Goal: Task Accomplishment & Management: Manage account settings

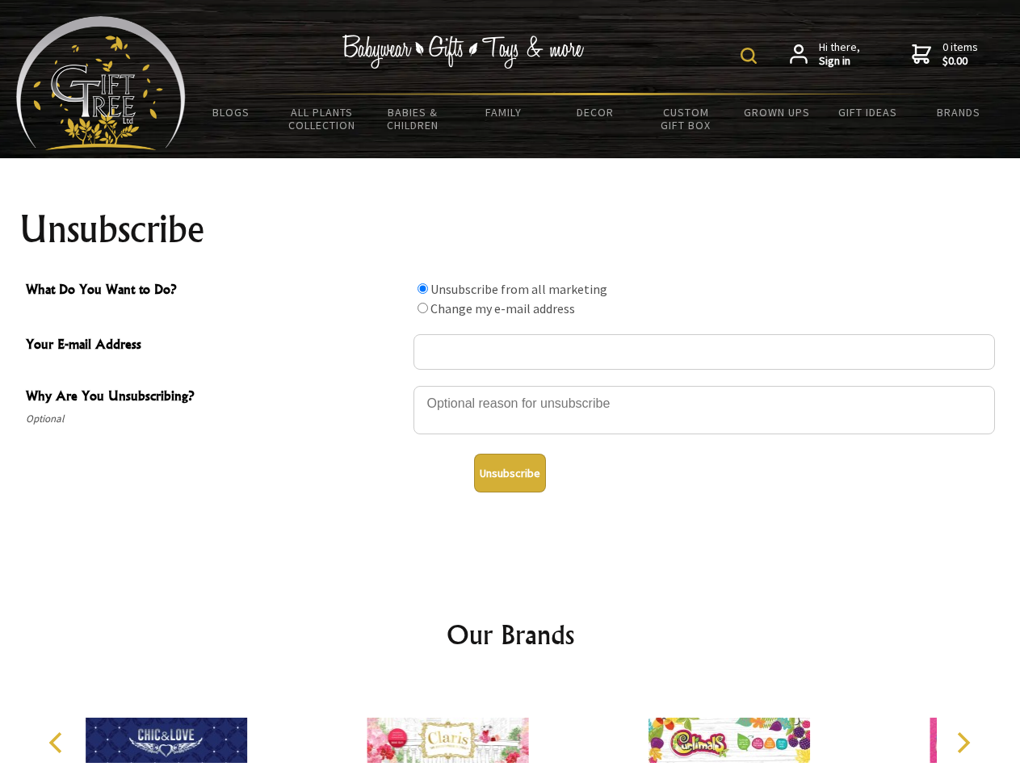
click at [751, 56] on img at bounding box center [748, 56] width 16 height 16
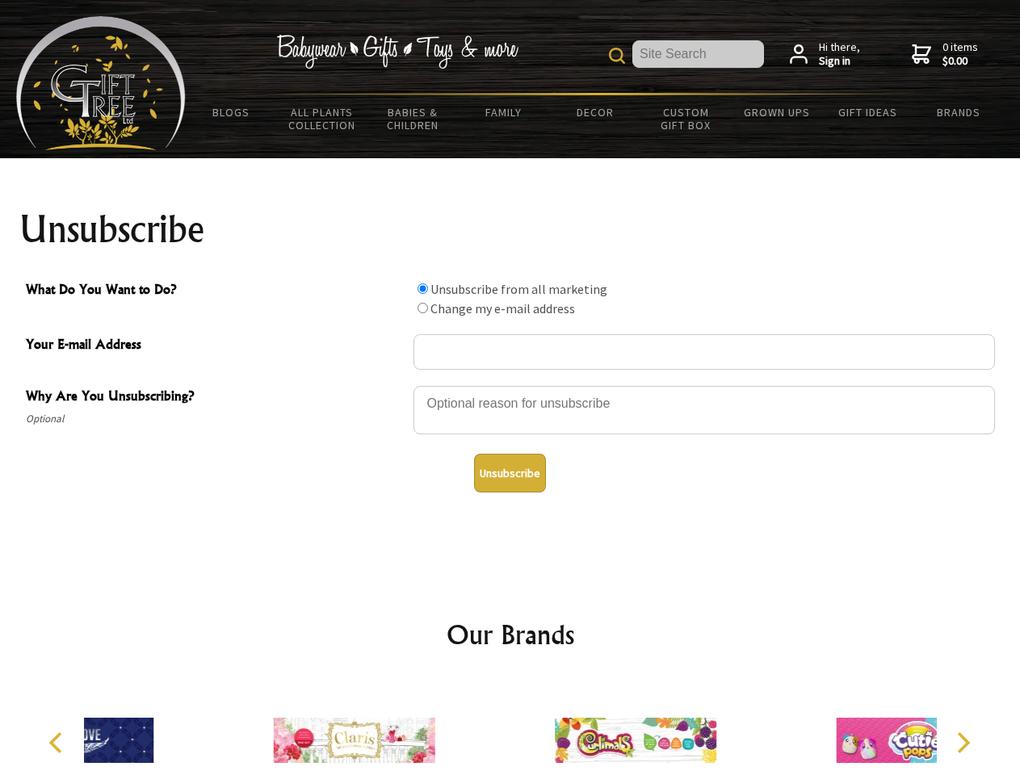
click at [510, 385] on div at bounding box center [703, 412] width 581 height 57
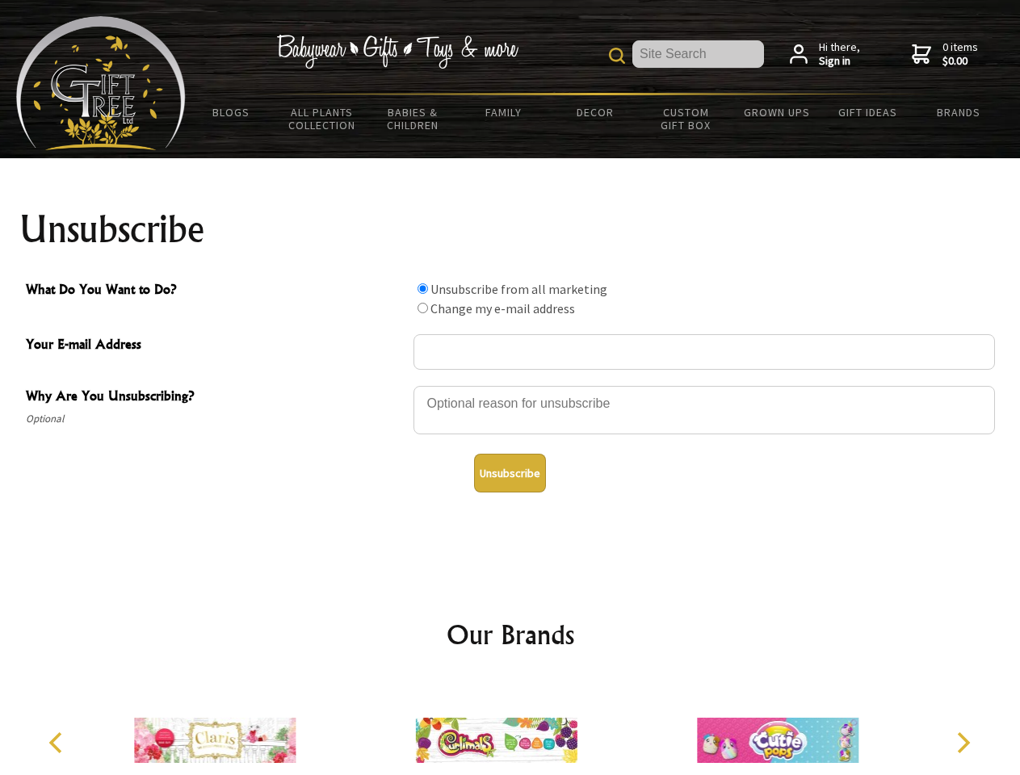
click at [422, 288] on input "What Do You Want to Do?" at bounding box center [422, 288] width 10 height 10
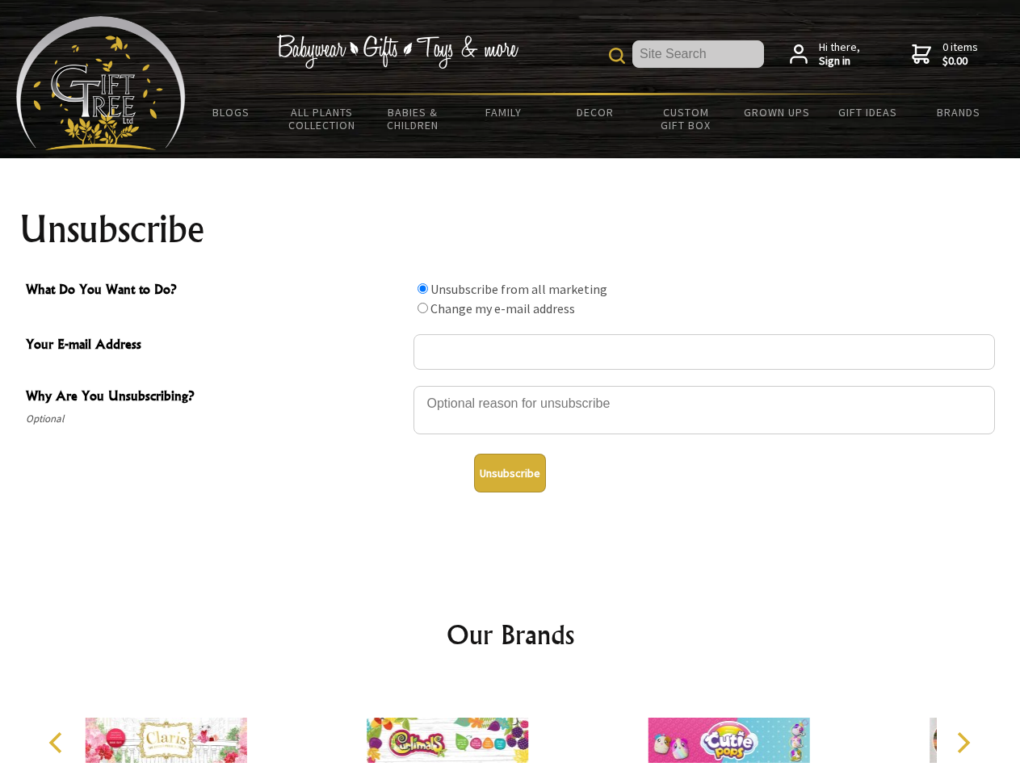
click at [422, 308] on input "What Do You Want to Do?" at bounding box center [422, 308] width 10 height 10
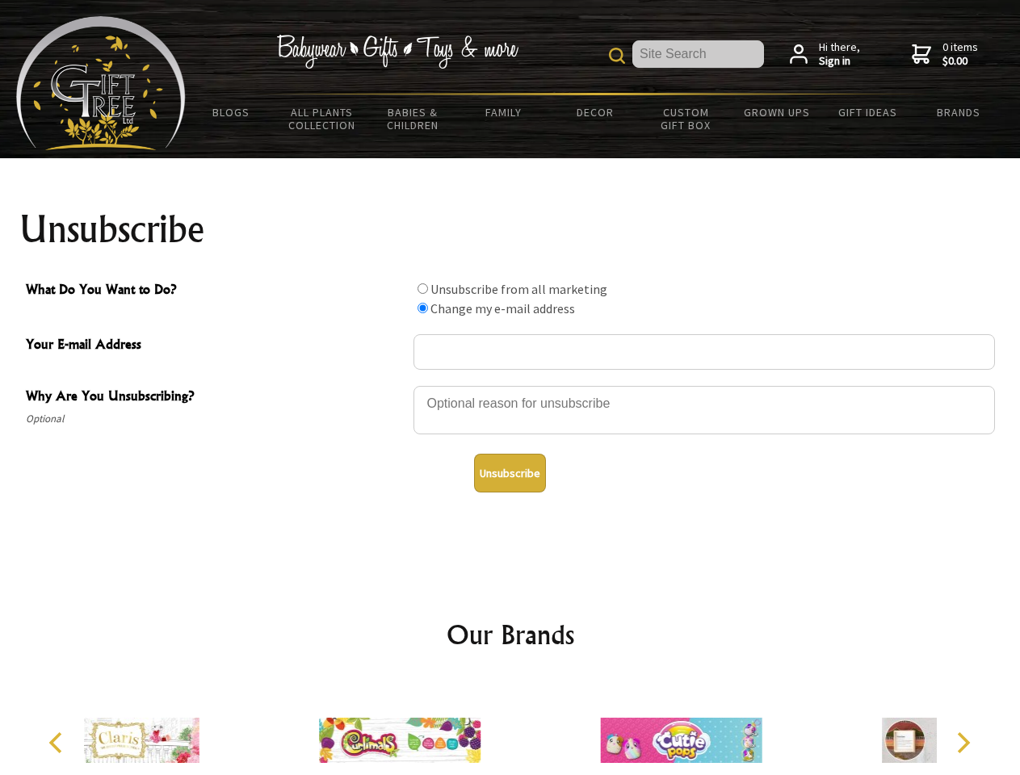
radio input "true"
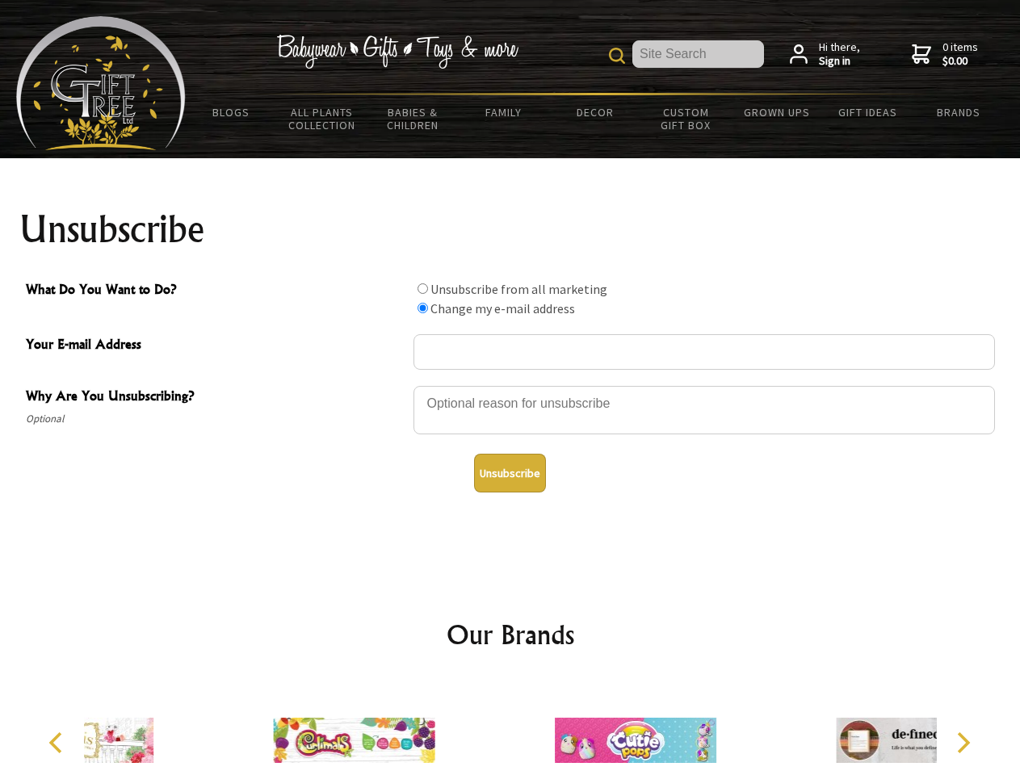
click at [509, 473] on button "Unsubscribe" at bounding box center [510, 473] width 72 height 39
click at [58, 743] on icon "Previous" at bounding box center [57, 742] width 21 height 21
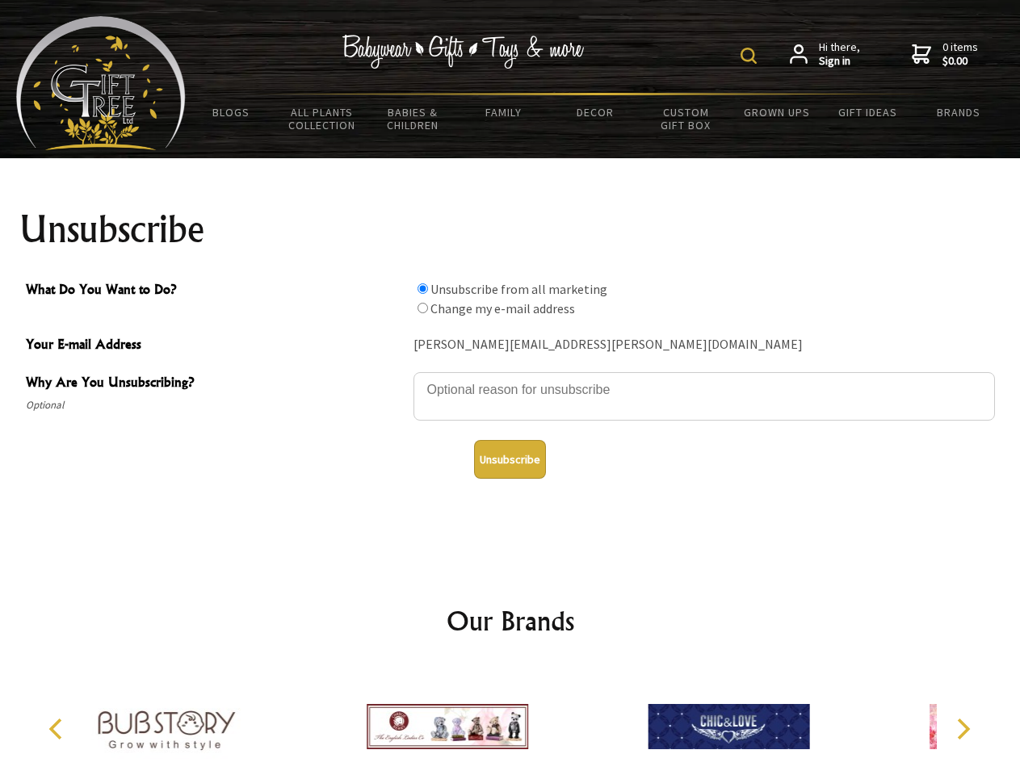
click at [751, 56] on img at bounding box center [748, 56] width 16 height 16
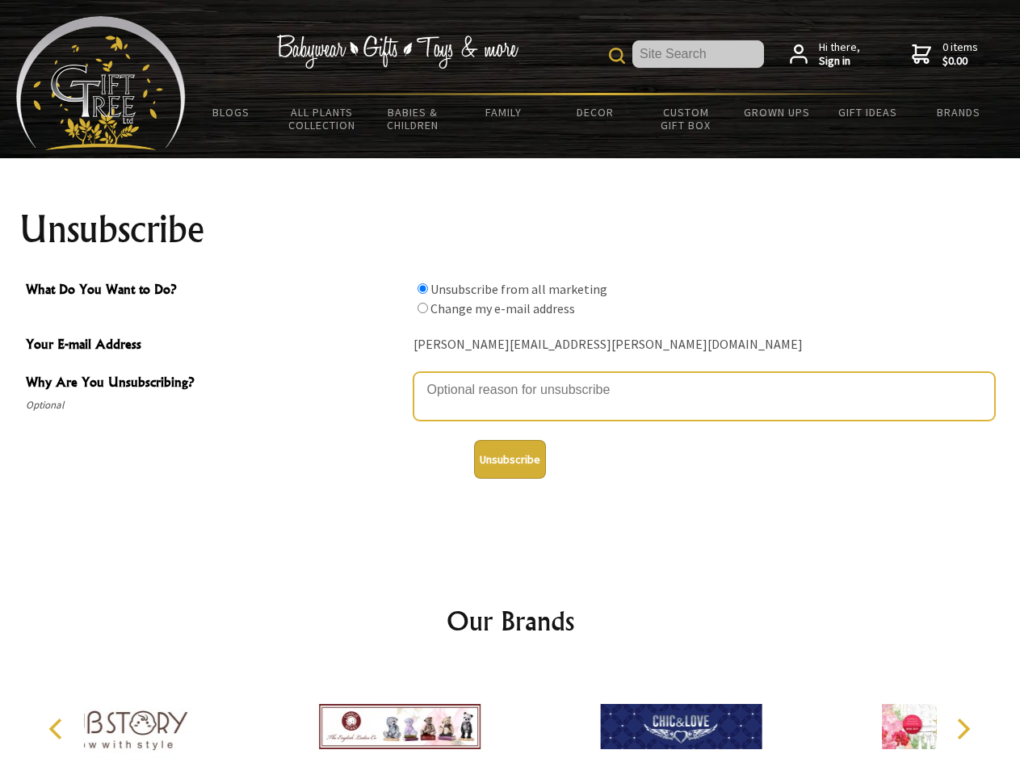
click at [510, 378] on textarea "Why Are You Unsubscribing?" at bounding box center [703, 396] width 581 height 48
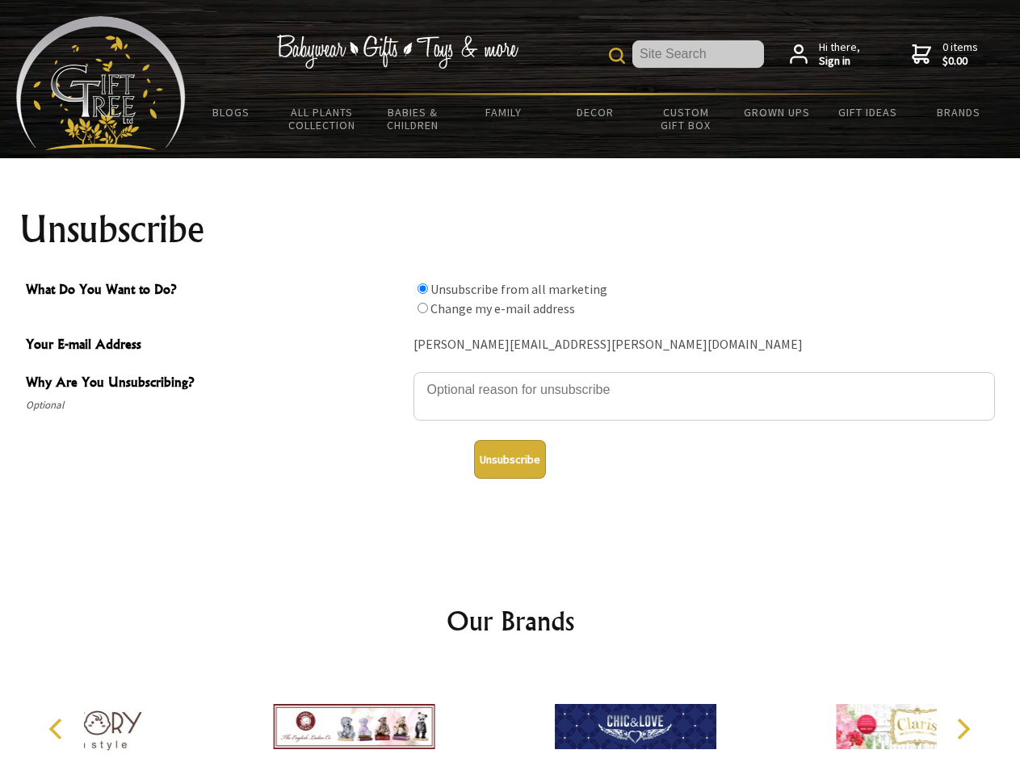
click at [422, 288] on input "What Do You Want to Do?" at bounding box center [422, 288] width 10 height 10
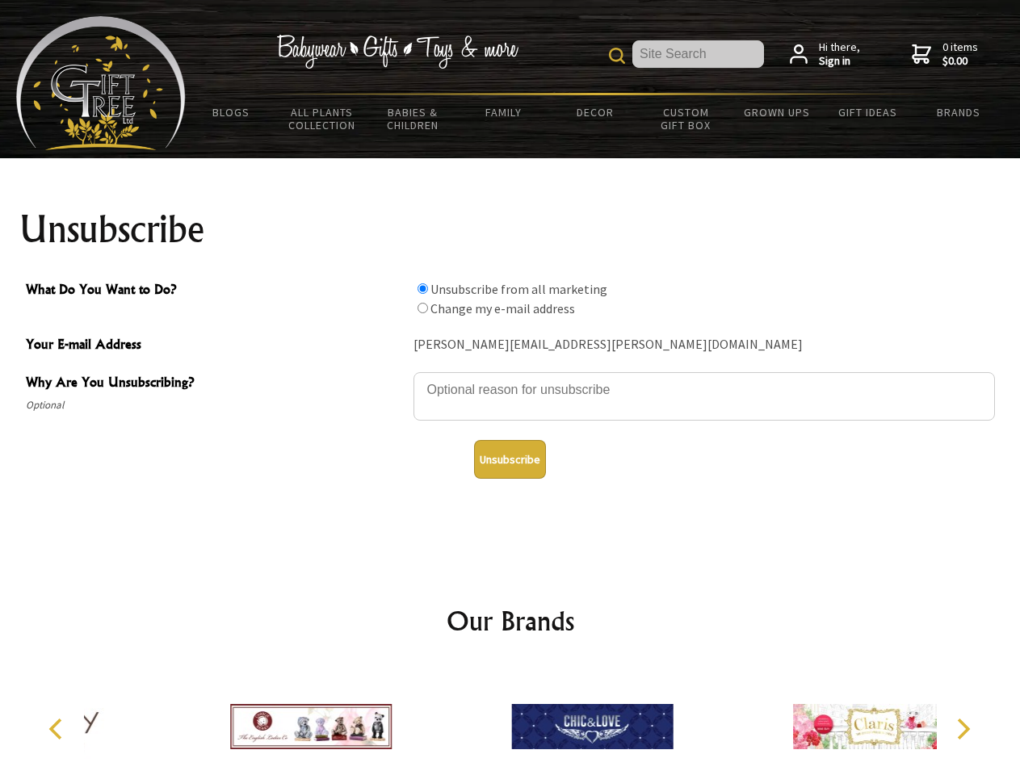
click at [422, 308] on input "What Do You Want to Do?" at bounding box center [422, 308] width 10 height 10
radio input "true"
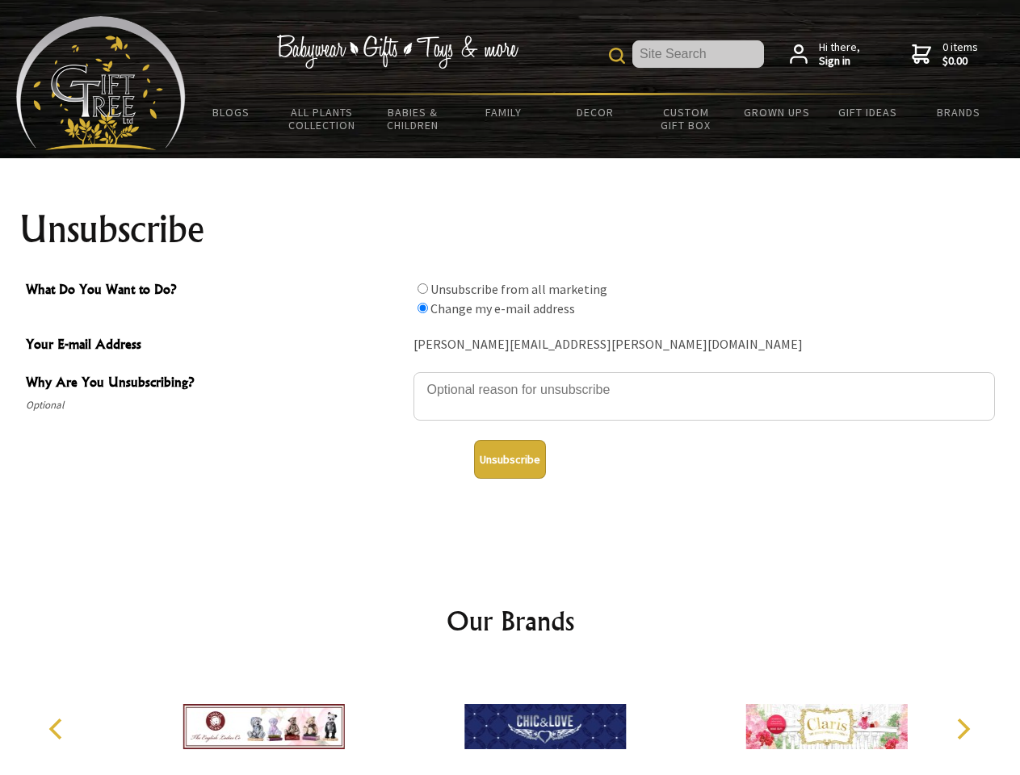
click at [509, 459] on button "Unsubscribe" at bounding box center [510, 459] width 72 height 39
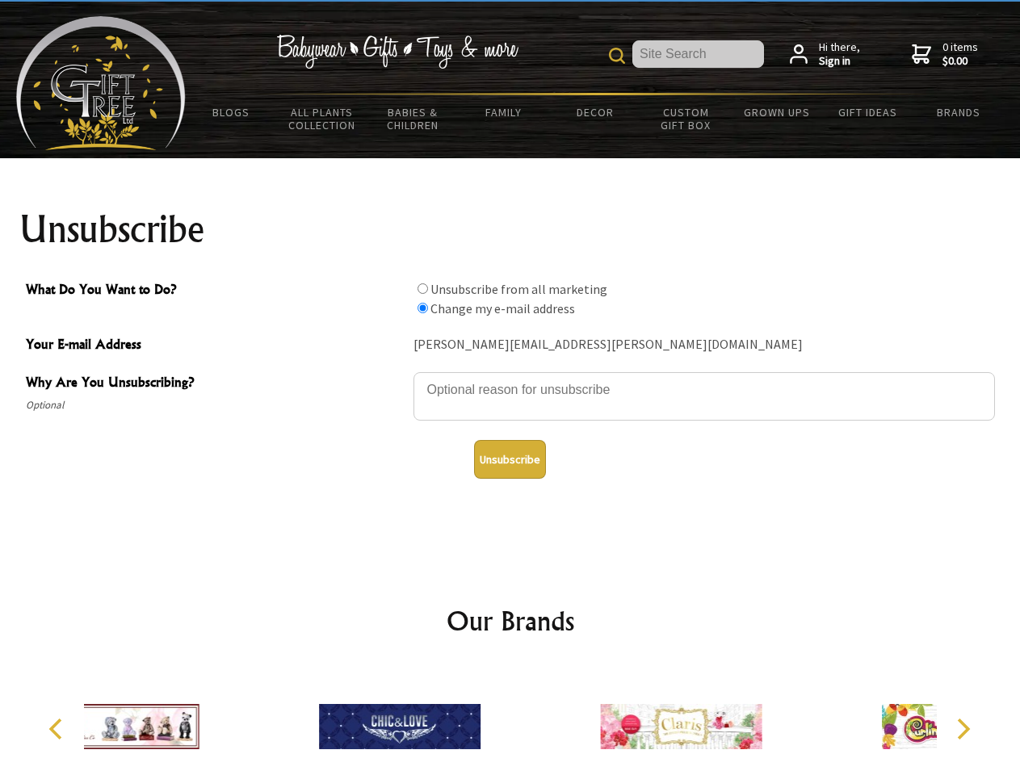
click at [58, 729] on icon "Previous" at bounding box center [57, 728] width 21 height 21
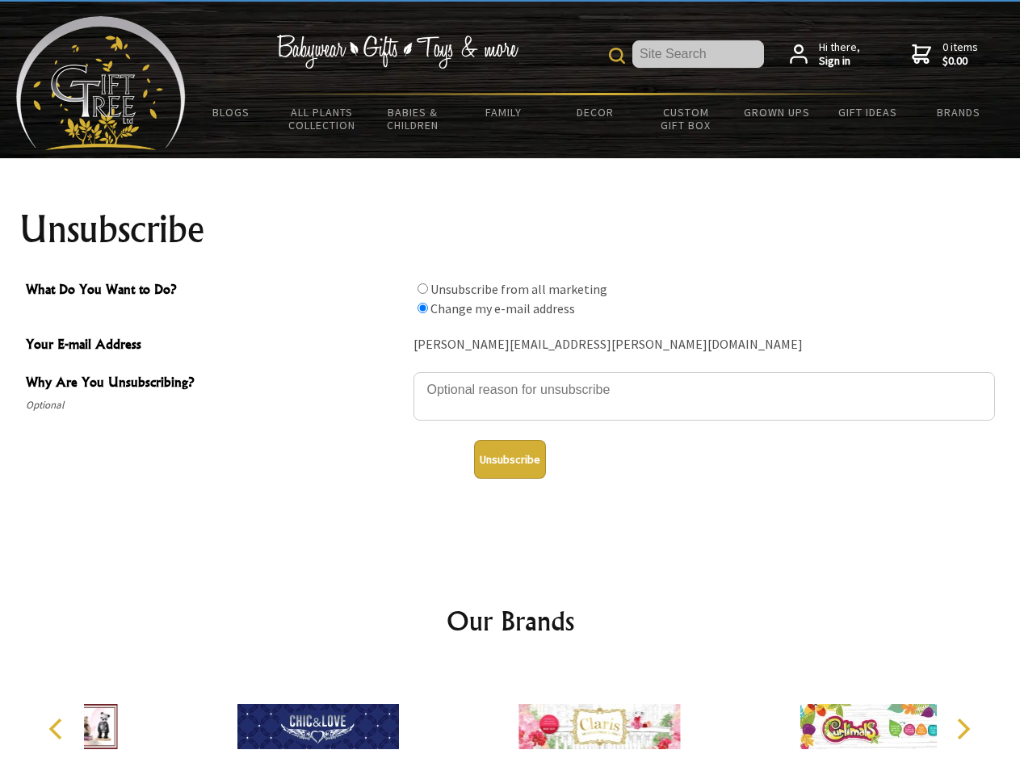
click at [962, 729] on icon "Next" at bounding box center [961, 728] width 21 height 21
